Goal: Find specific page/section: Find specific page/section

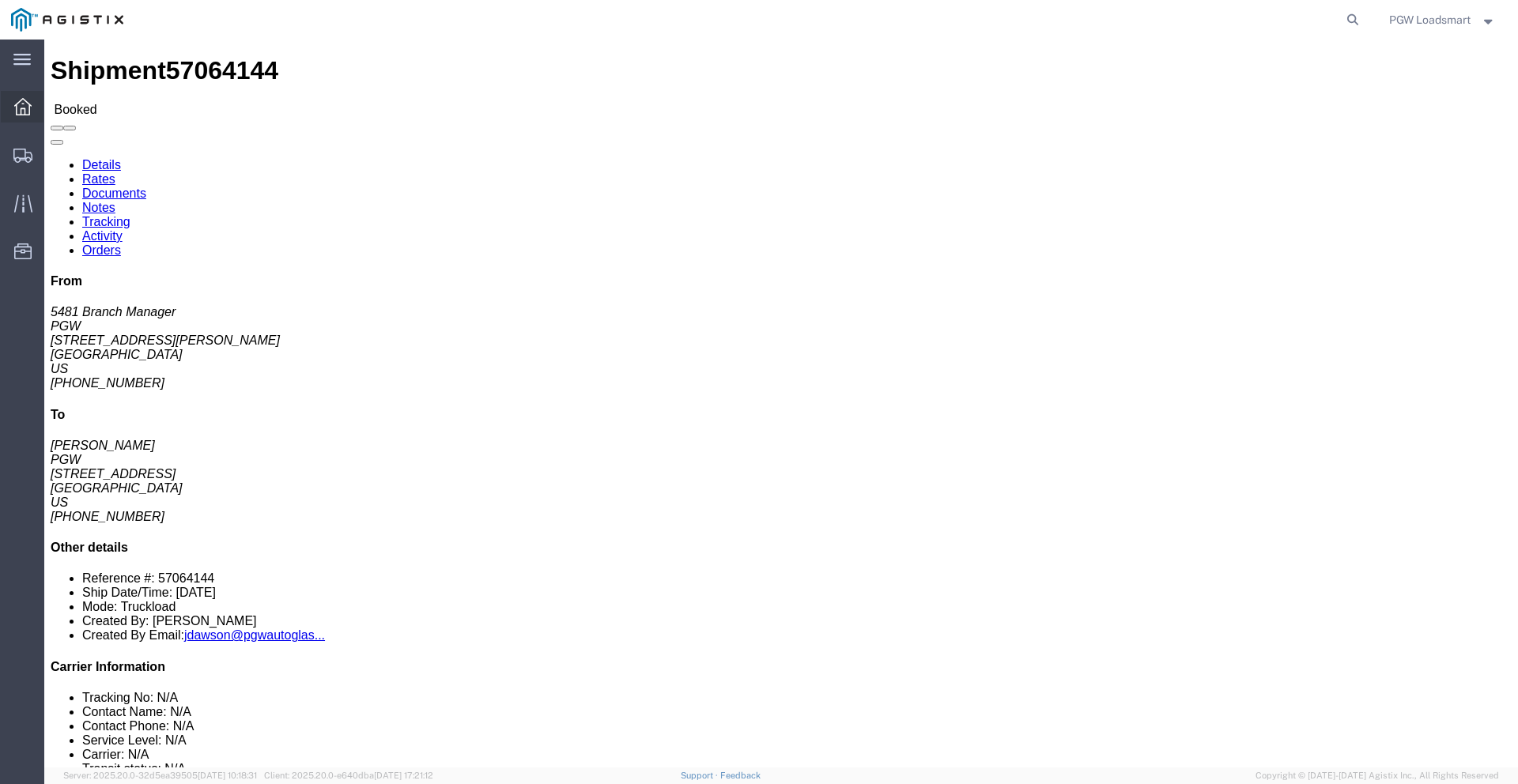
click at [13, 109] on div at bounding box center [23, 107] width 44 height 31
